Goal: Information Seeking & Learning: Find contact information

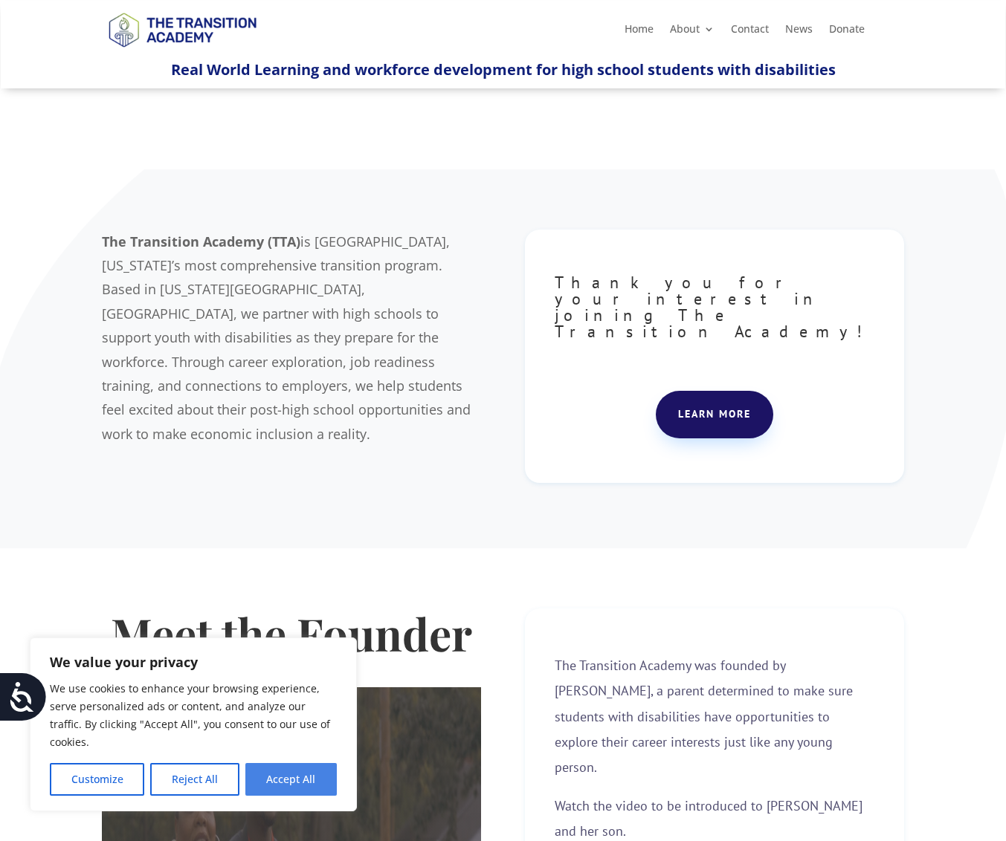
click at [262, 774] on button "Accept All" at bounding box center [290, 779] width 91 height 33
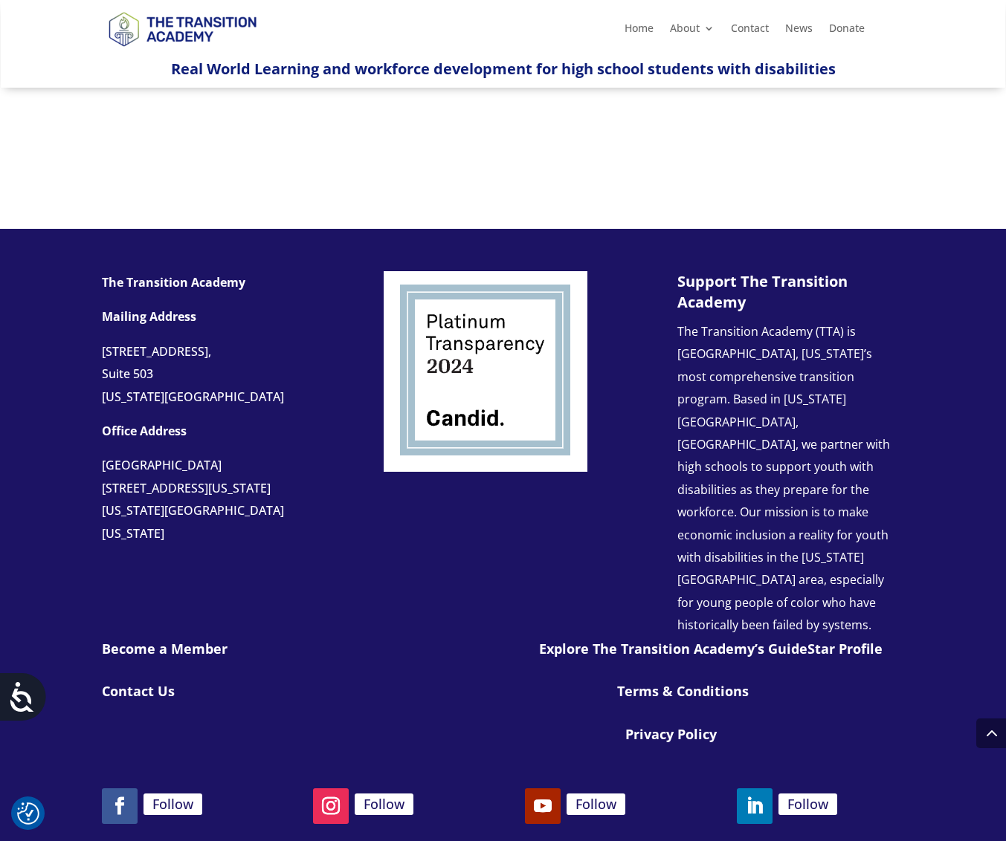
scroll to position [1464, 0]
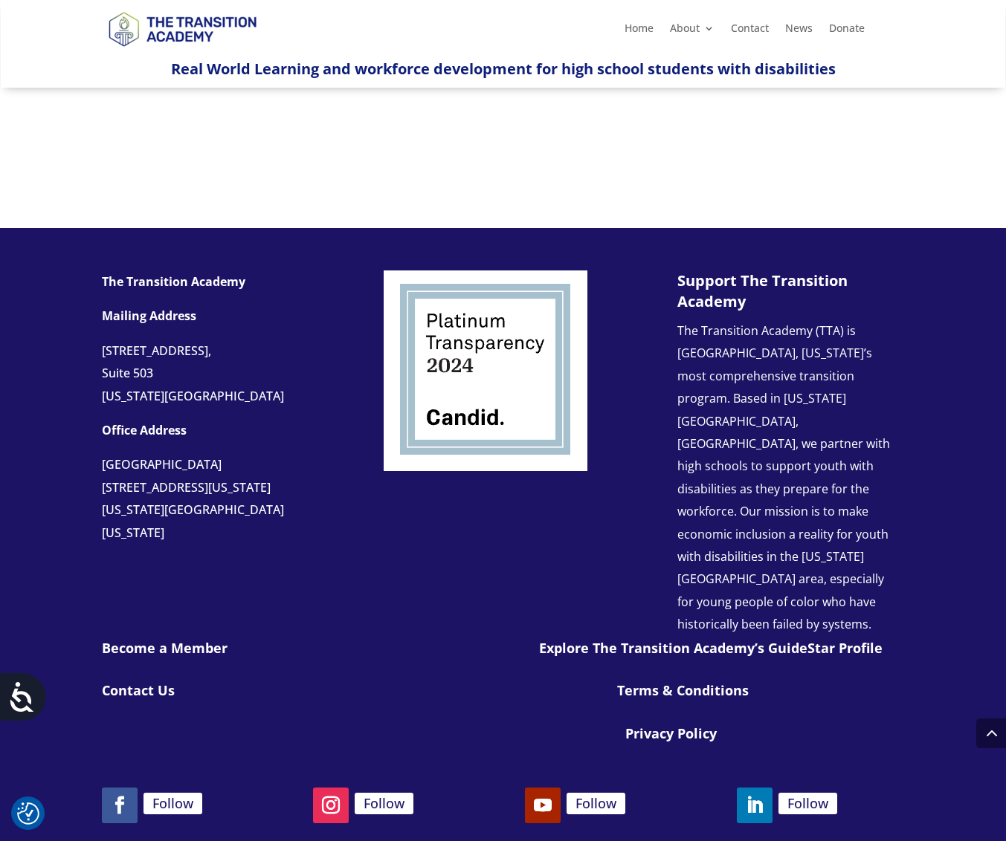
click at [144, 682] on link "Contact Us" at bounding box center [138, 691] width 73 height 18
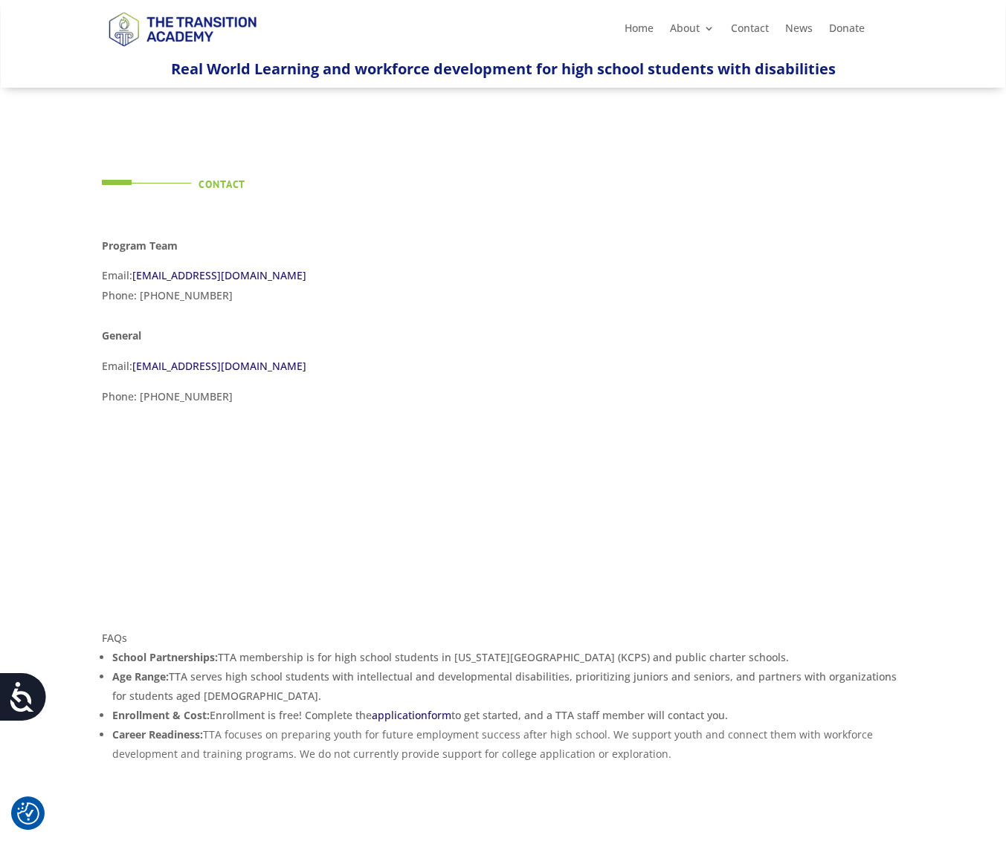
scroll to position [30, 0]
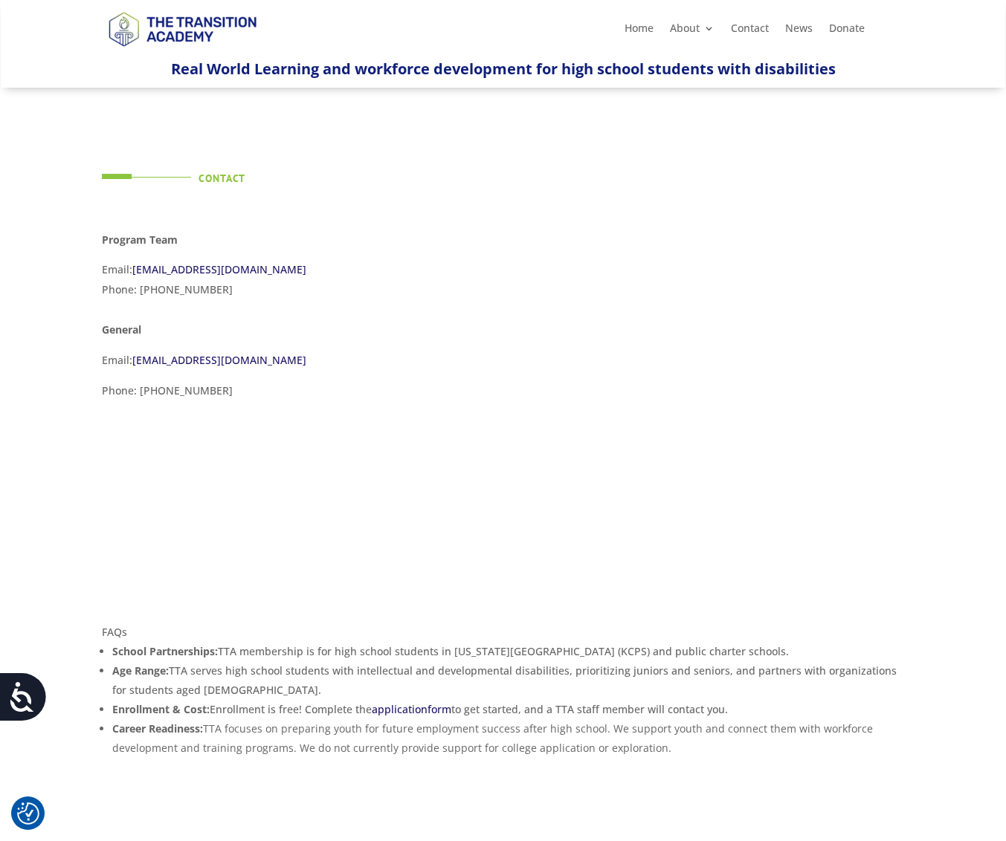
drag, startPoint x: 334, startPoint y: 365, endPoint x: 134, endPoint y: 368, distance: 200.7
click at [134, 368] on p "Email: info@thetransitionacademy.org" at bounding box center [291, 366] width 379 height 30
copy link "info@thetransitionacademy.org"
drag, startPoint x: 310, startPoint y: 269, endPoint x: 133, endPoint y: 277, distance: 177.1
click at [133, 277] on p "Email: programs@thetransitionacademy.org Phone: (816) 479-6431" at bounding box center [291, 285] width 379 height 50
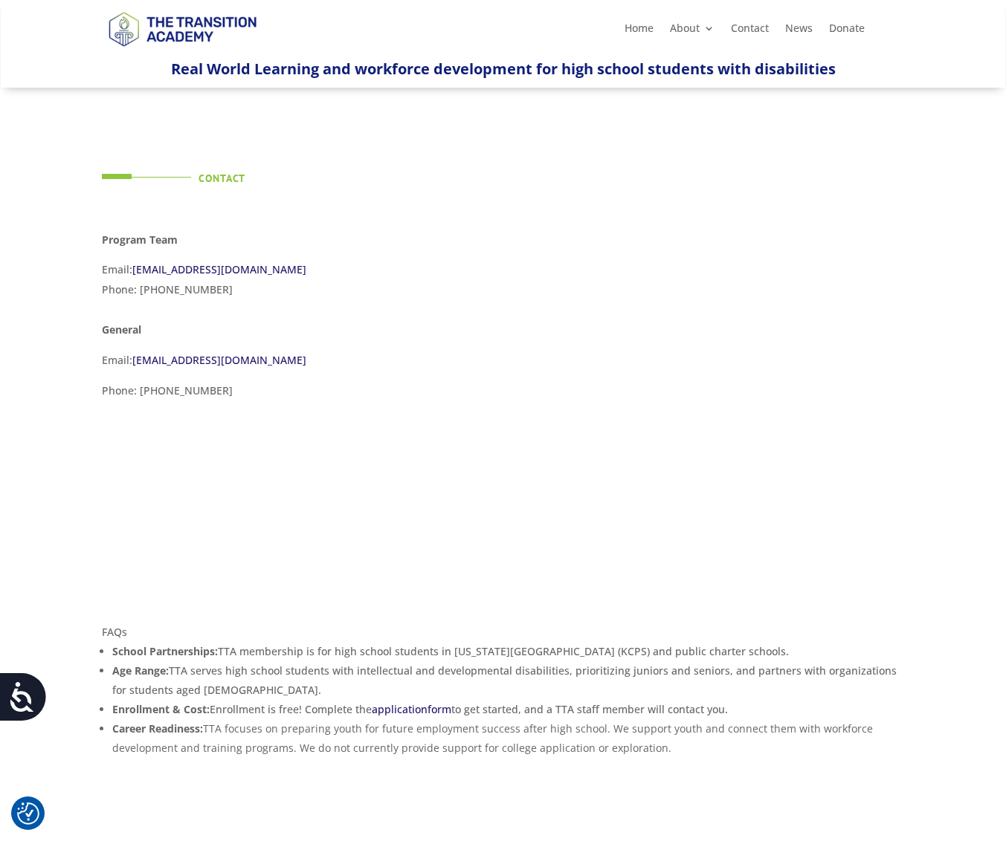
copy link "programs@thetransitionacademy.org"
